Goal: Find specific page/section: Find specific page/section

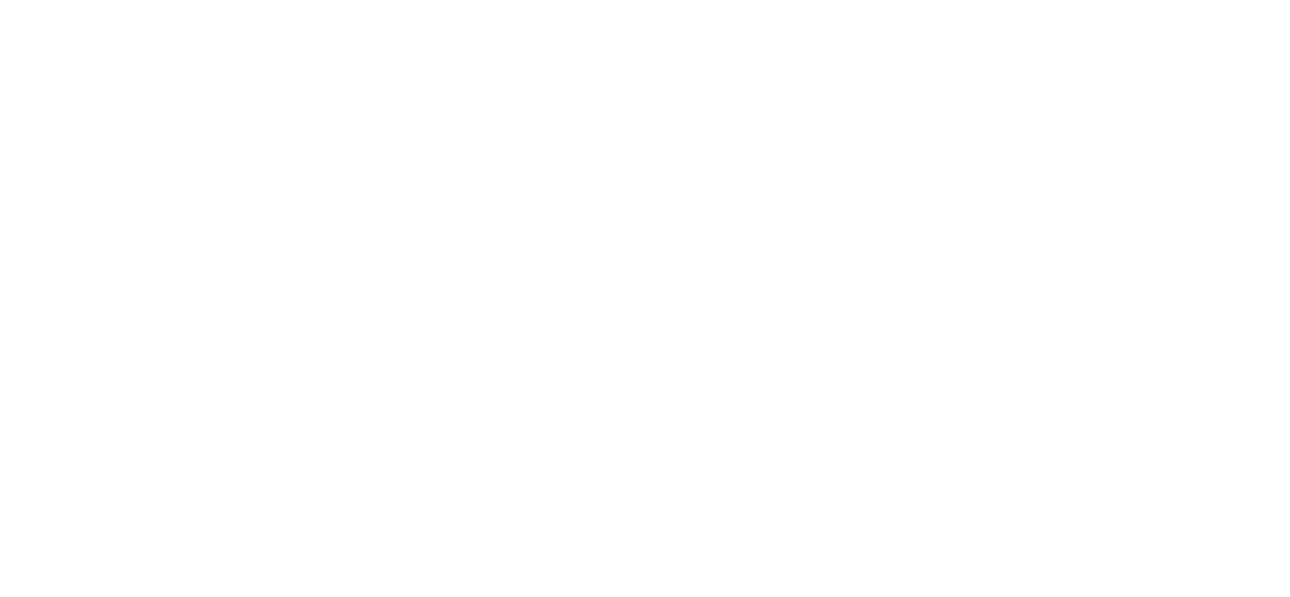
drag, startPoint x: 269, startPoint y: 392, endPoint x: 248, endPoint y: 367, distance: 32.6
